Goal: Navigation & Orientation: Find specific page/section

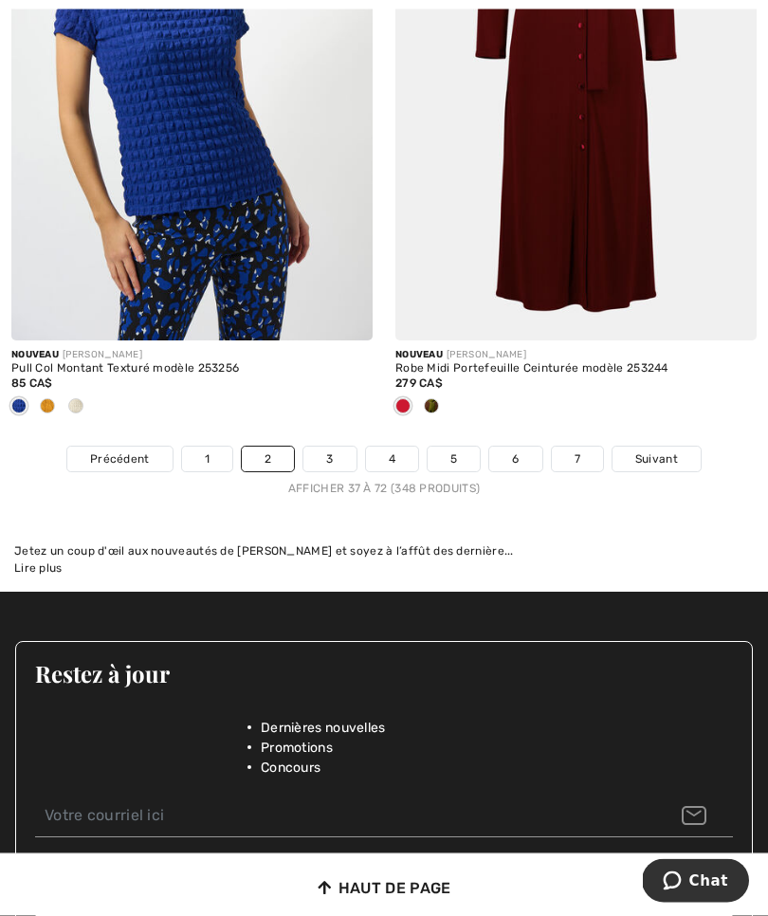
scroll to position [11389, 0]
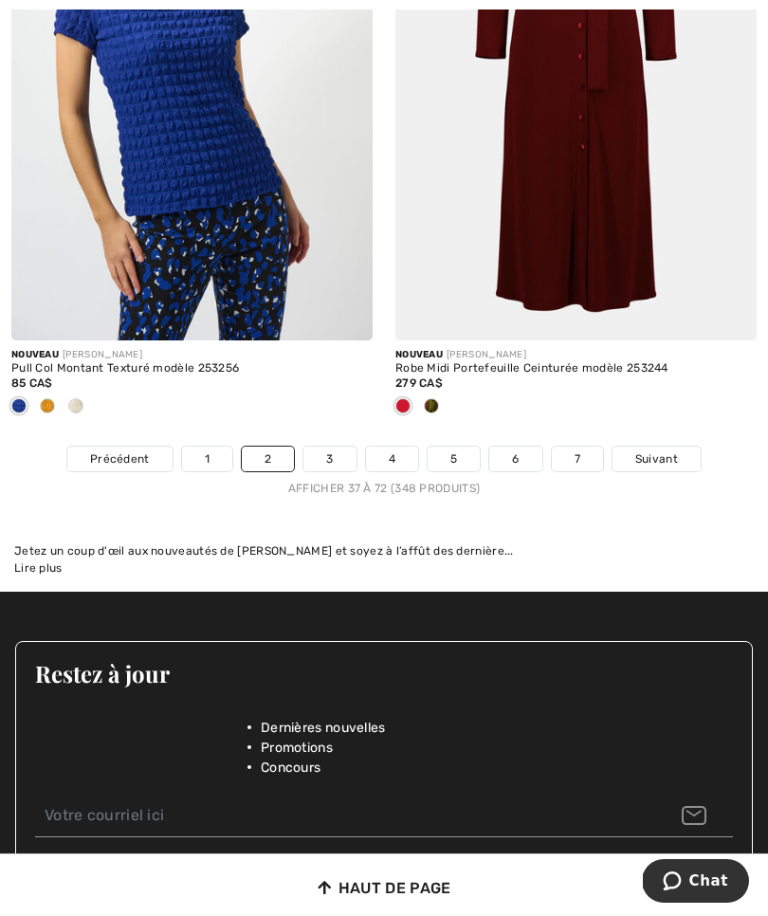
click at [655, 450] on span "Suivant" at bounding box center [656, 458] width 43 height 17
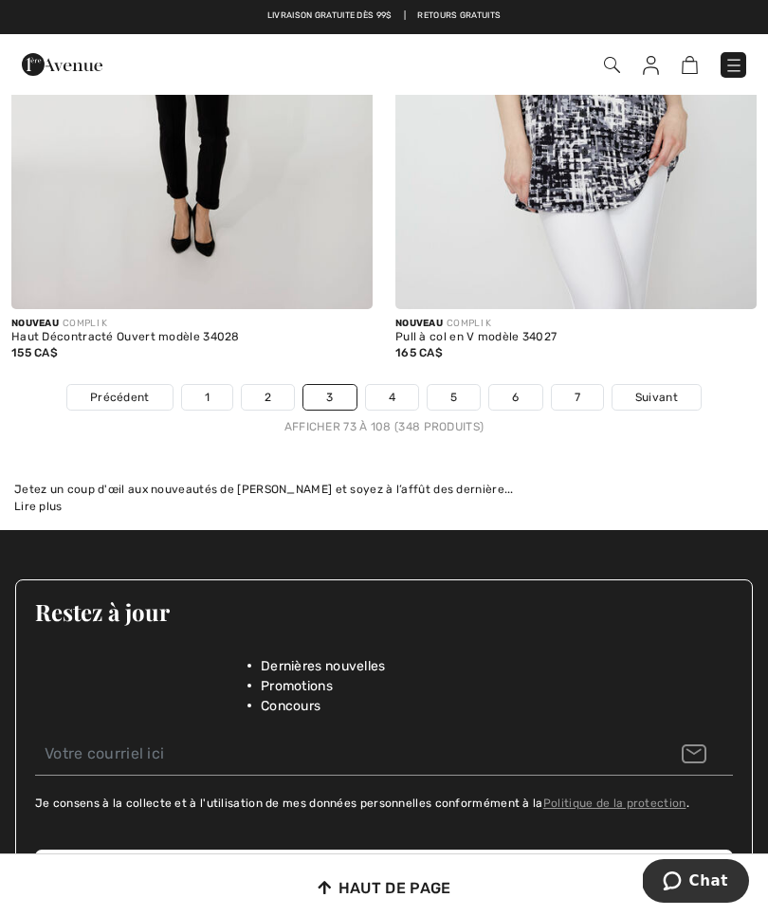
scroll to position [11338, 0]
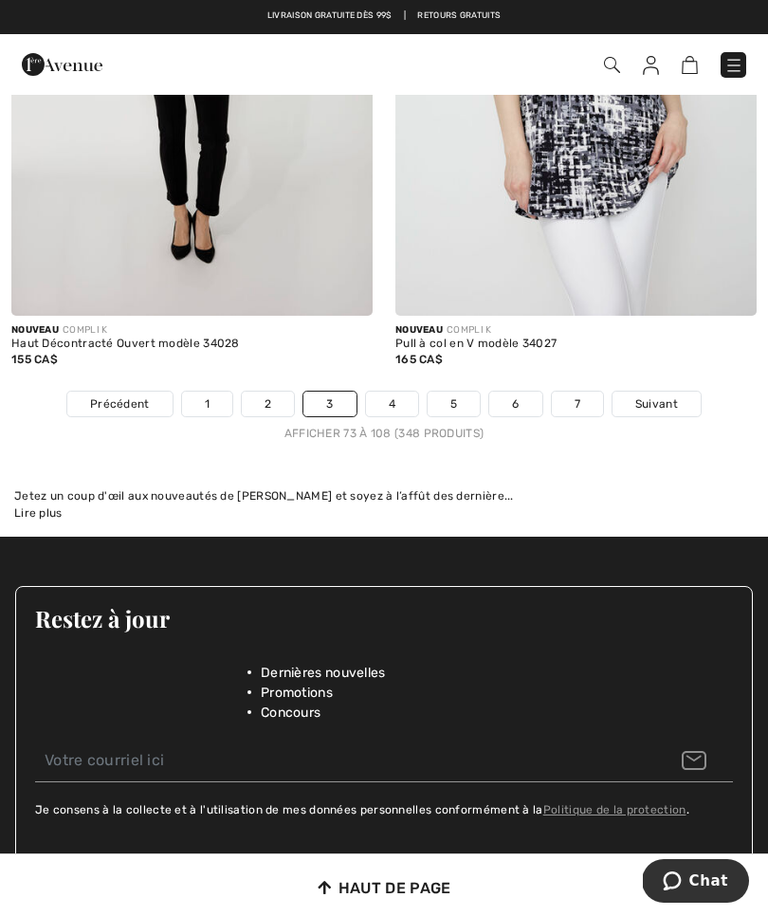
click at [657, 395] on span "Suivant" at bounding box center [656, 403] width 43 height 17
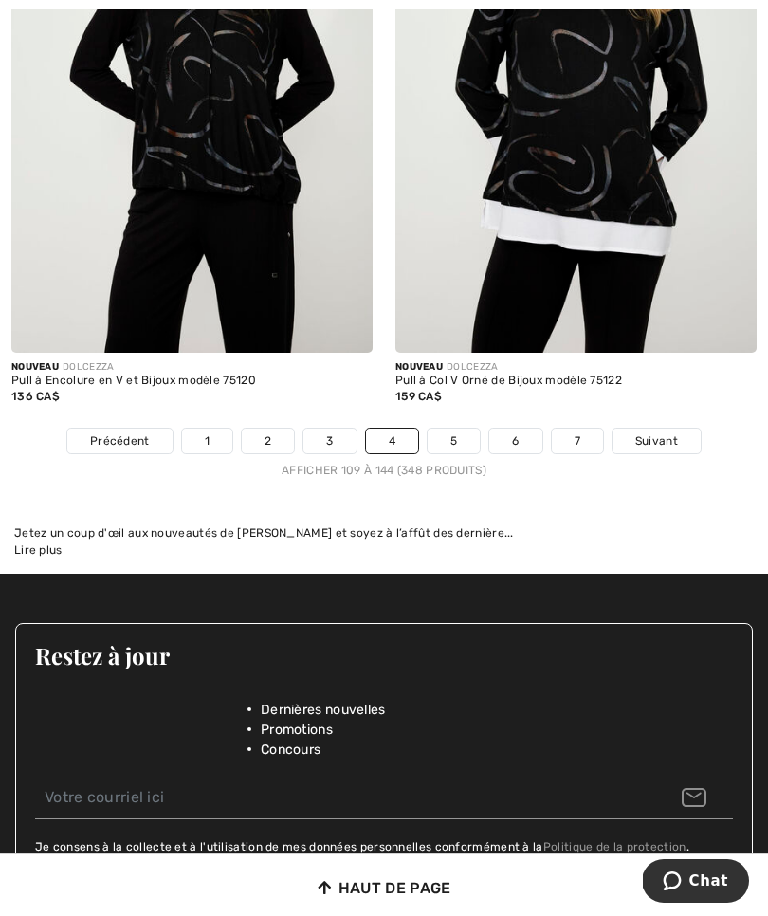
scroll to position [11182, 0]
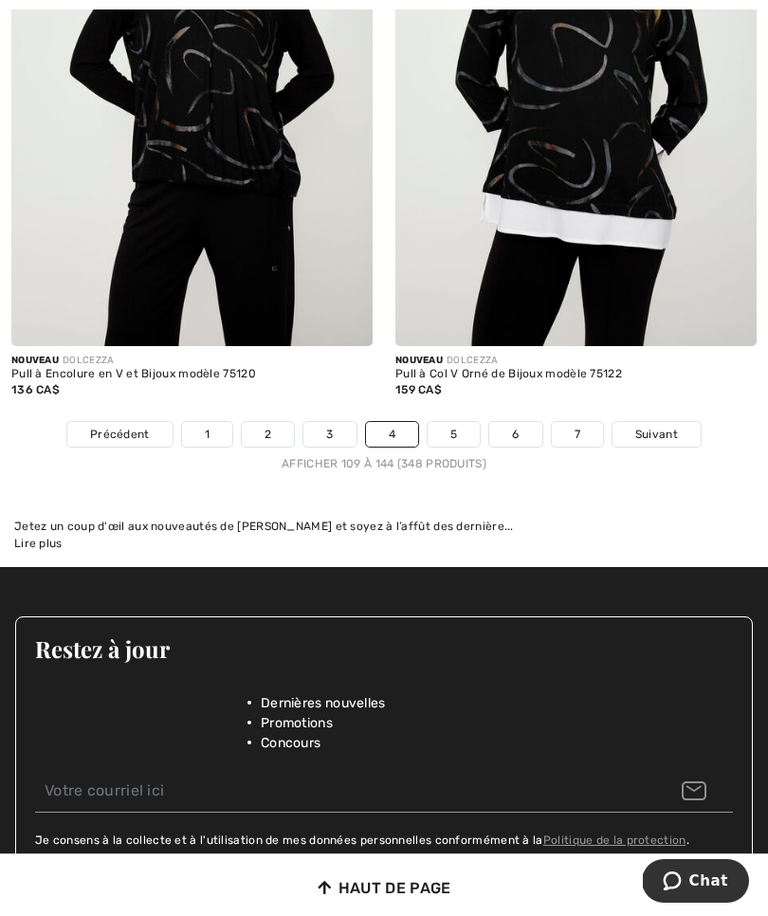
click at [661, 426] on span "Suivant" at bounding box center [656, 434] width 43 height 17
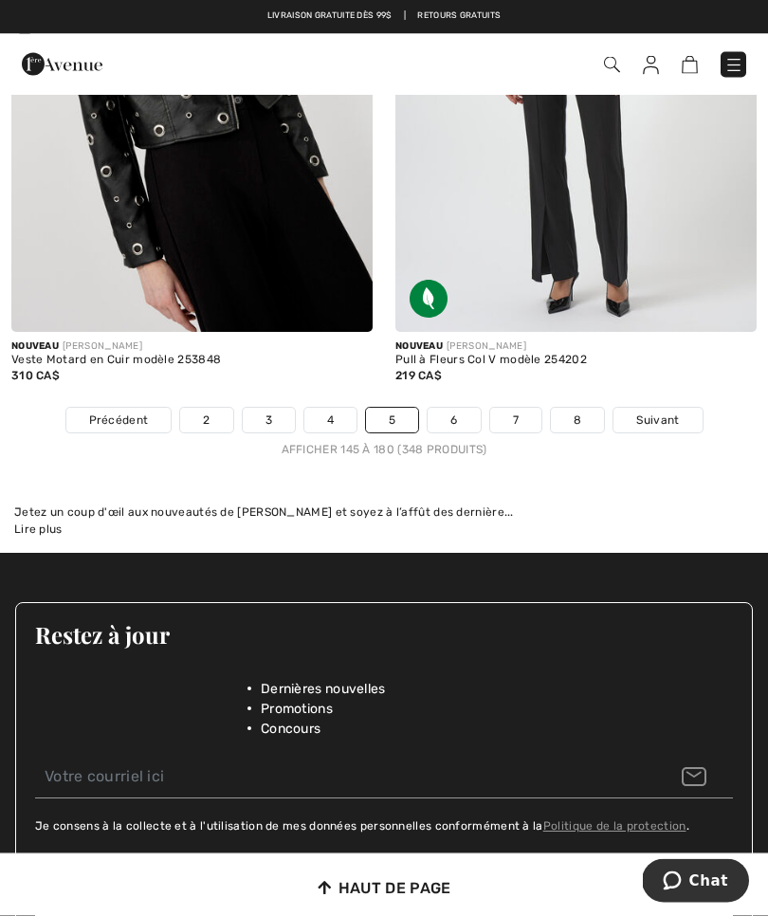
scroll to position [11194, 0]
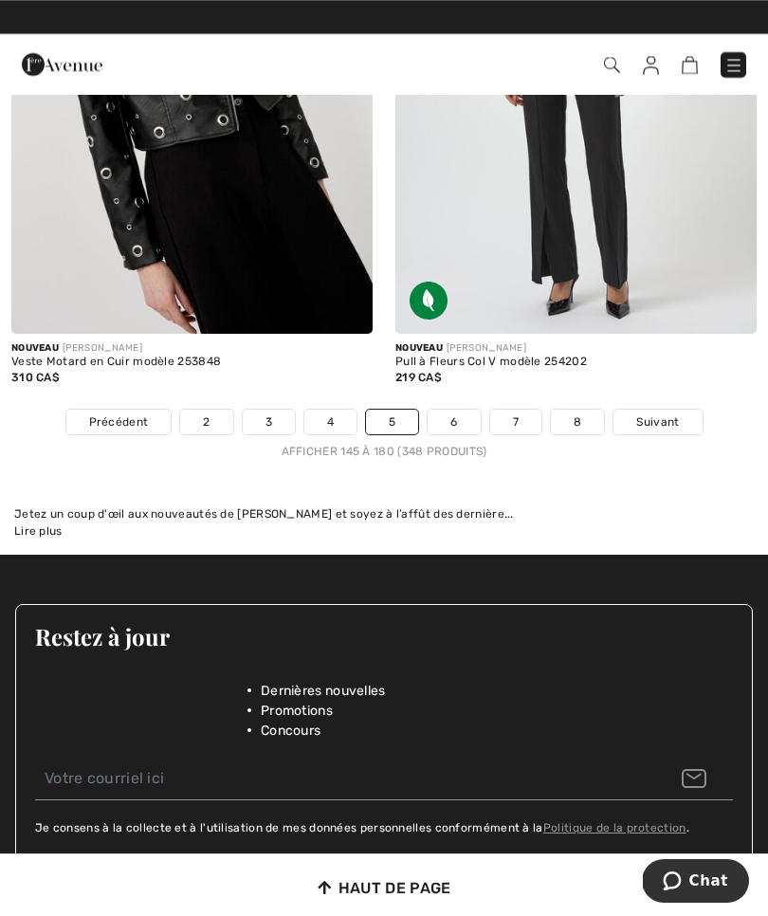
click at [668, 410] on link "Suivant" at bounding box center [657, 422] width 88 height 25
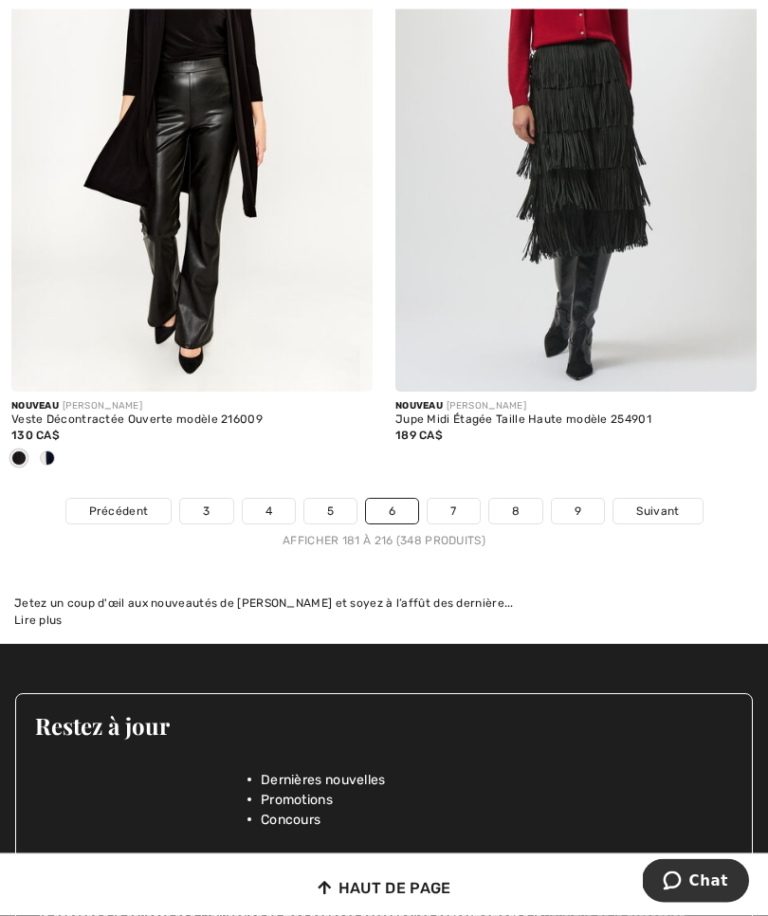
scroll to position [11435, 0]
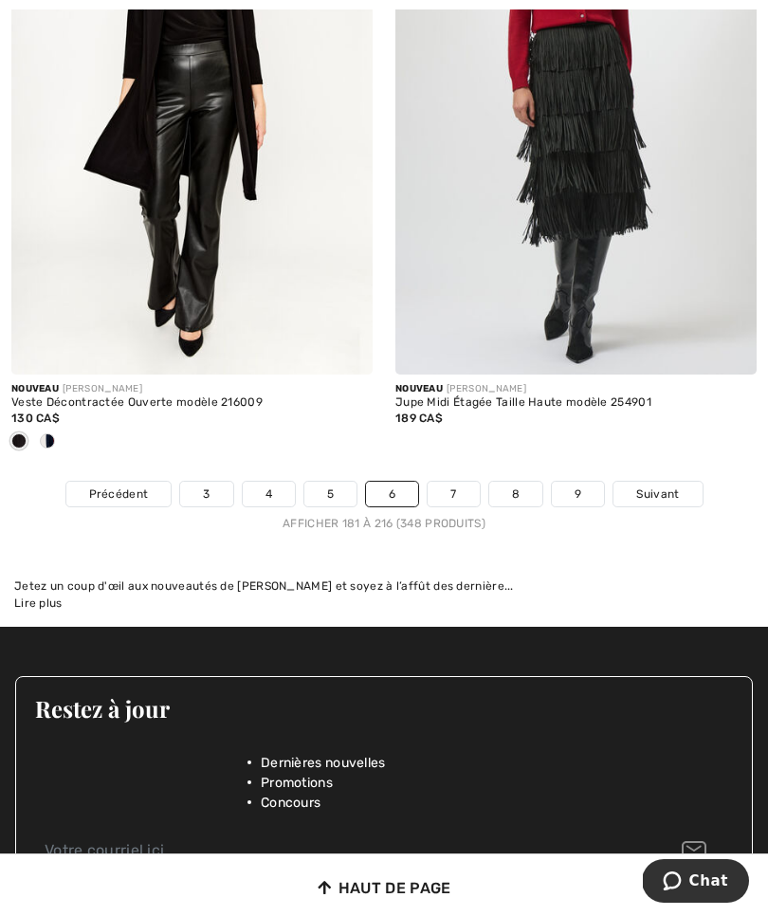
click at [679, 485] on link "Suivant" at bounding box center [657, 494] width 88 height 25
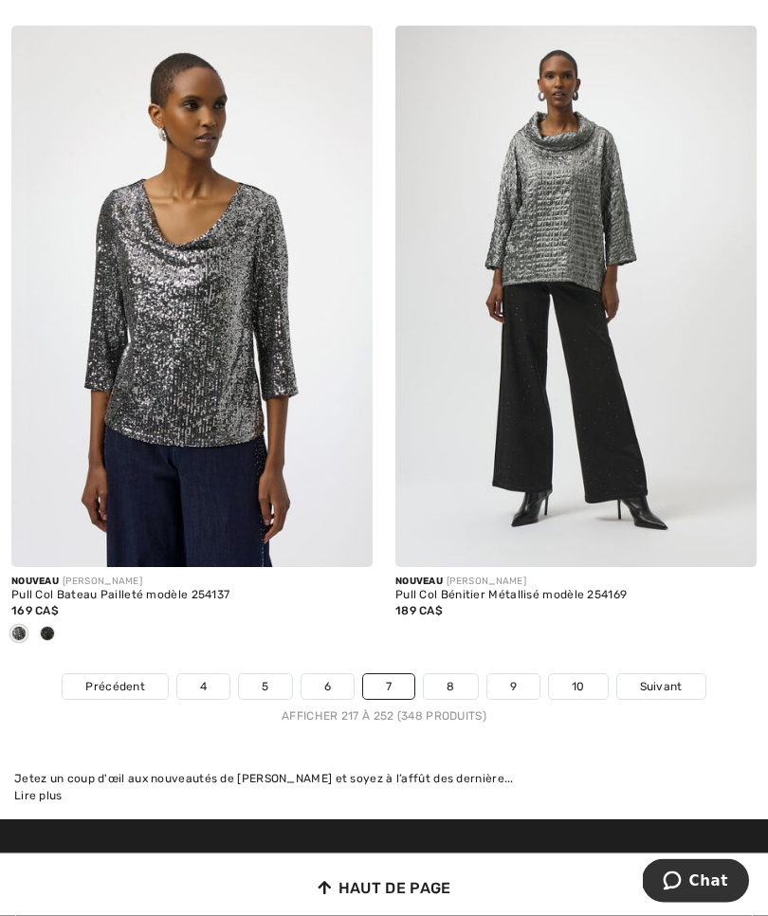
scroll to position [11176, 0]
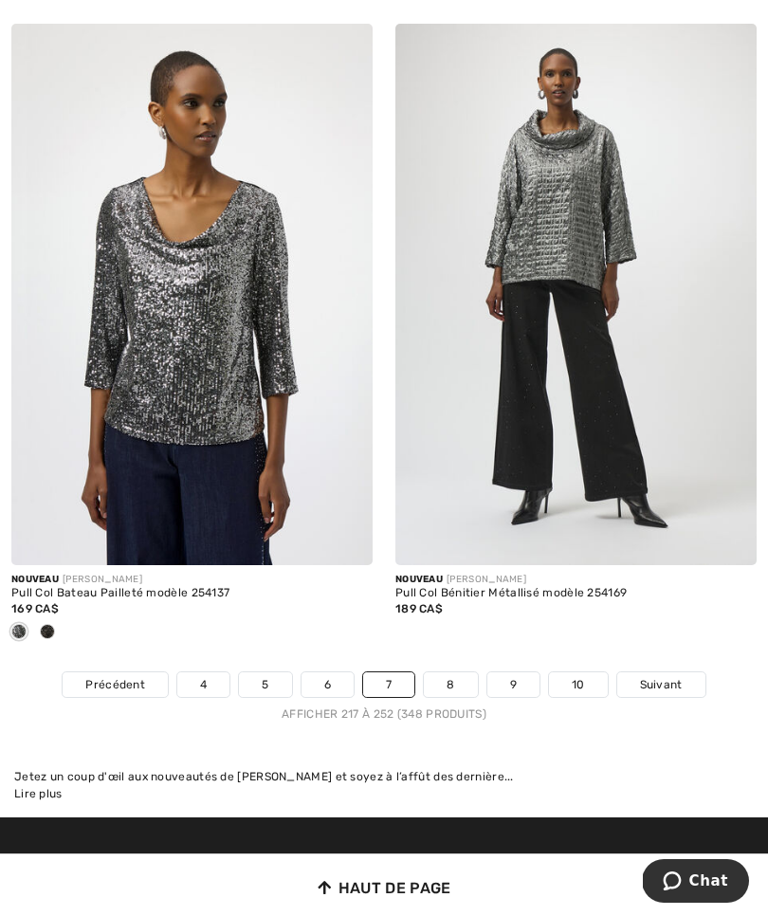
click at [672, 672] on link "Suivant" at bounding box center [661, 684] width 88 height 25
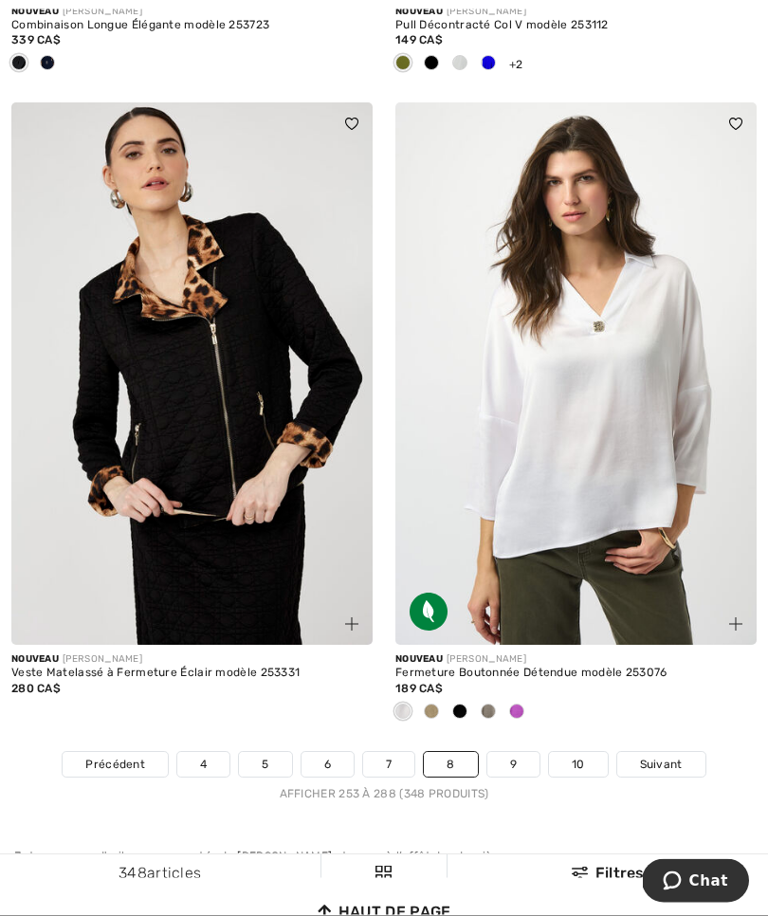
scroll to position [11076, 0]
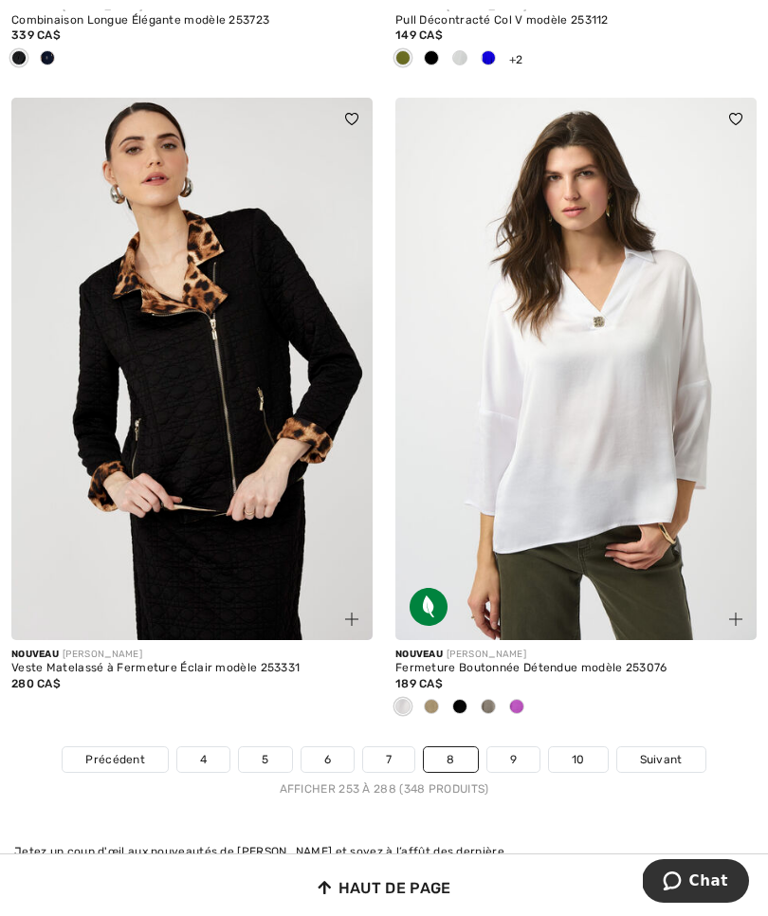
click at [674, 751] on span "Suivant" at bounding box center [661, 759] width 43 height 17
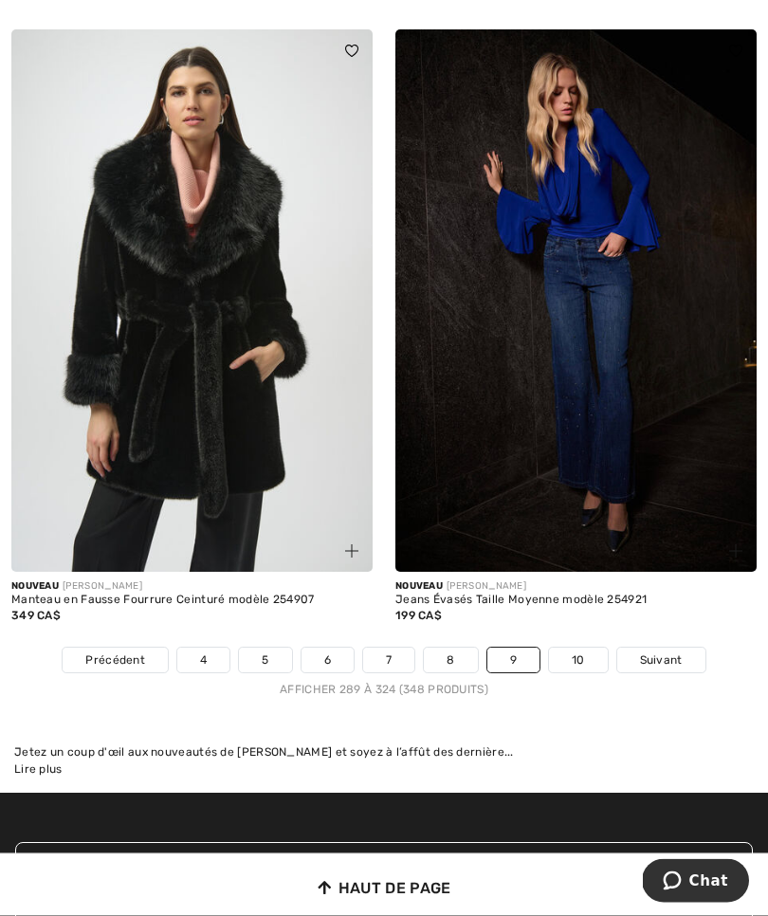
scroll to position [11083, 0]
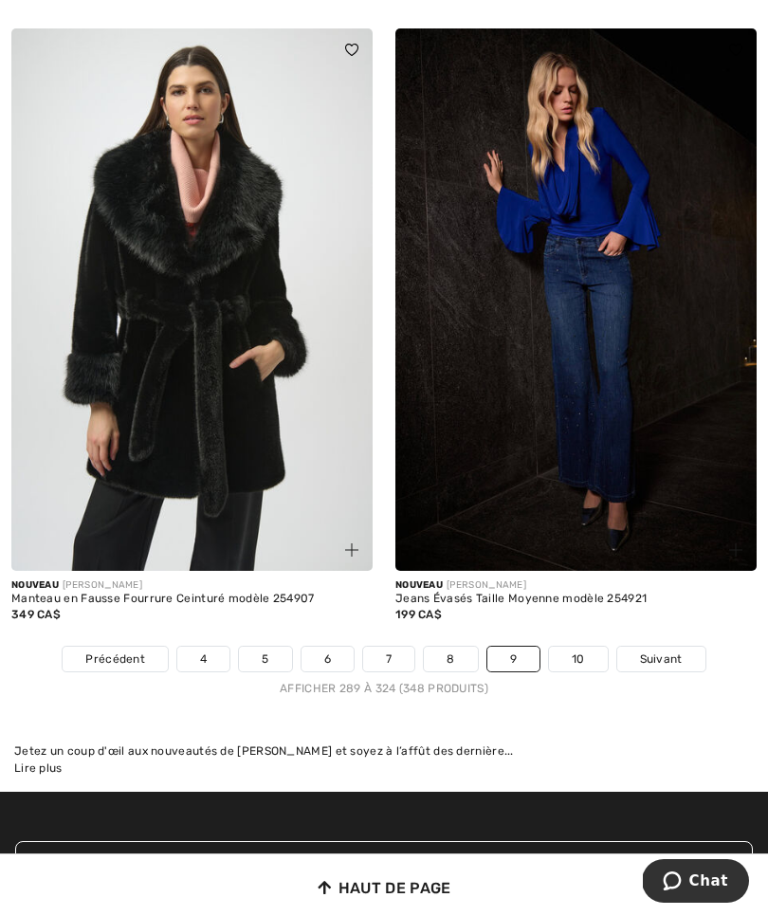
click at [667, 650] on span "Suivant" at bounding box center [661, 658] width 43 height 17
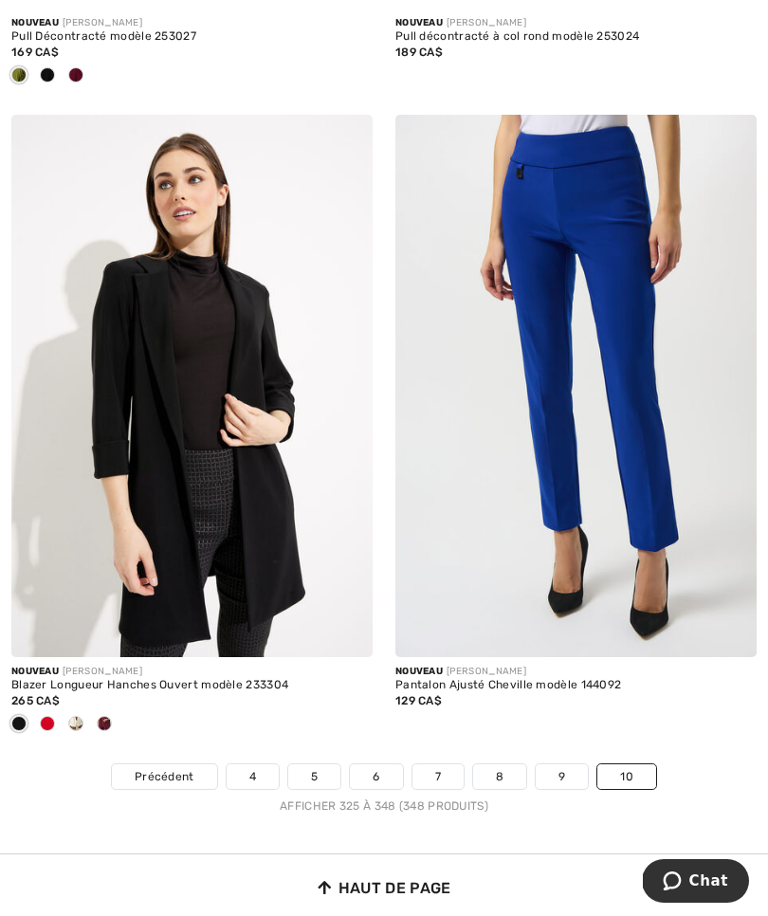
scroll to position [8770, 0]
